Goal: Check status: Check status

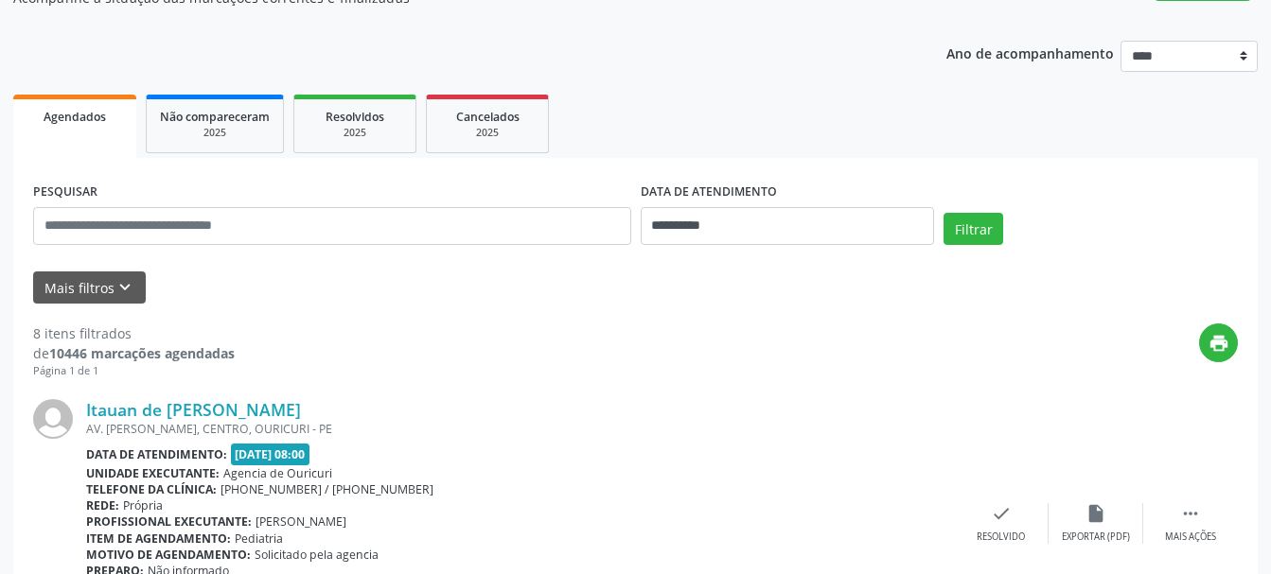
scroll to position [189, 0]
click at [211, 132] on div "2025" at bounding box center [215, 132] width 110 height 14
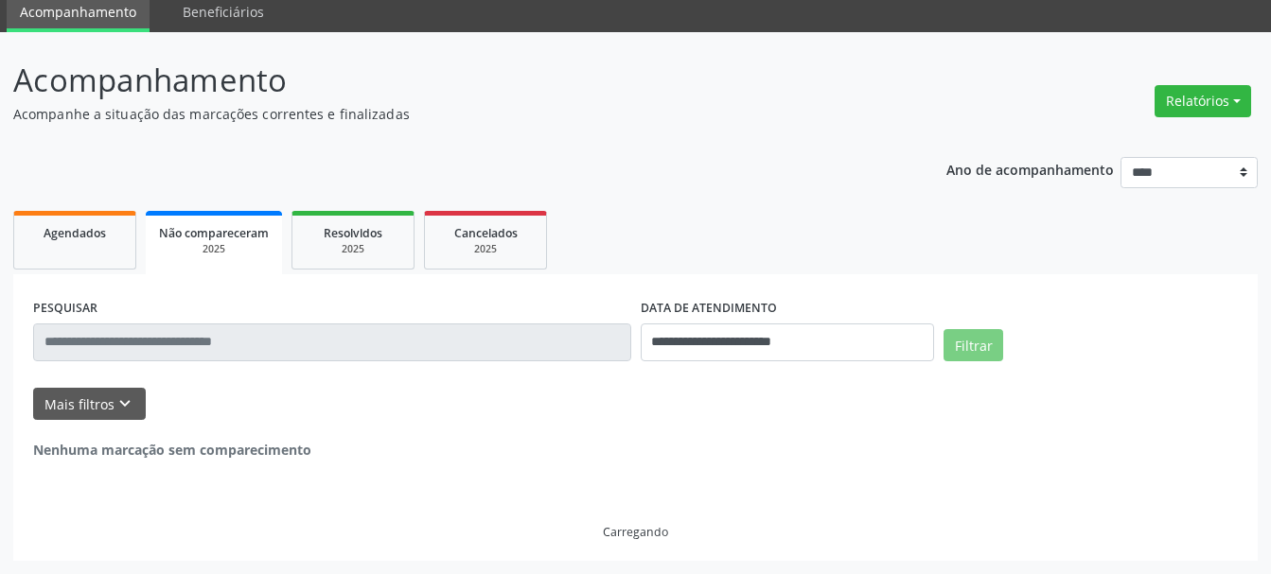
scroll to position [0, 0]
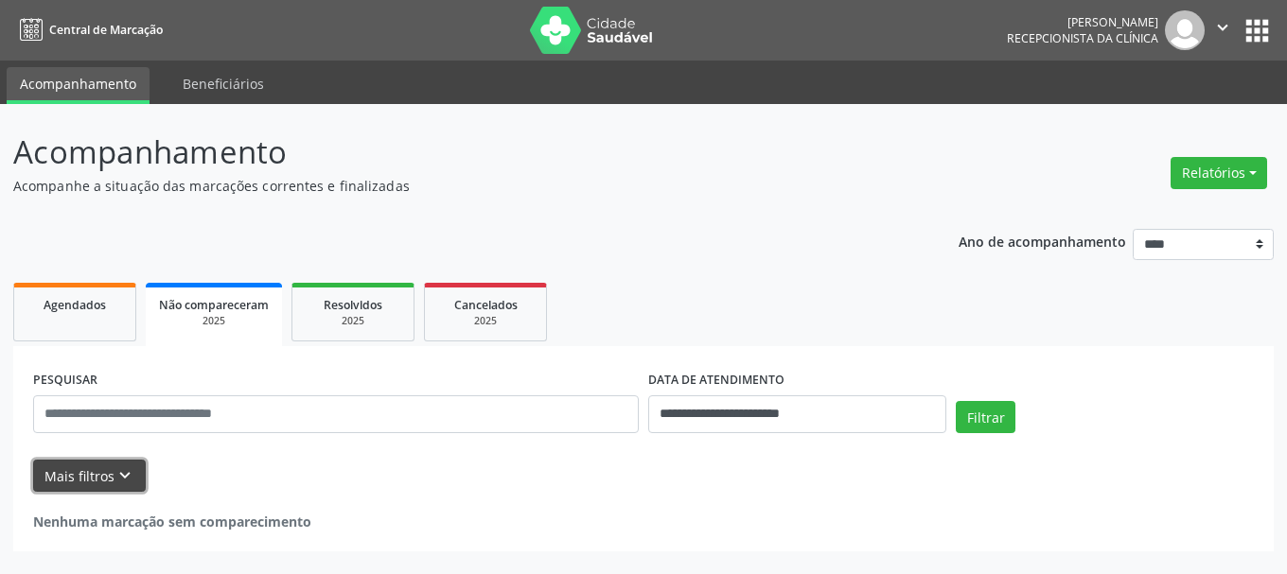
click at [74, 475] on button "Mais filtros keyboard_arrow_down" at bounding box center [89, 476] width 113 height 33
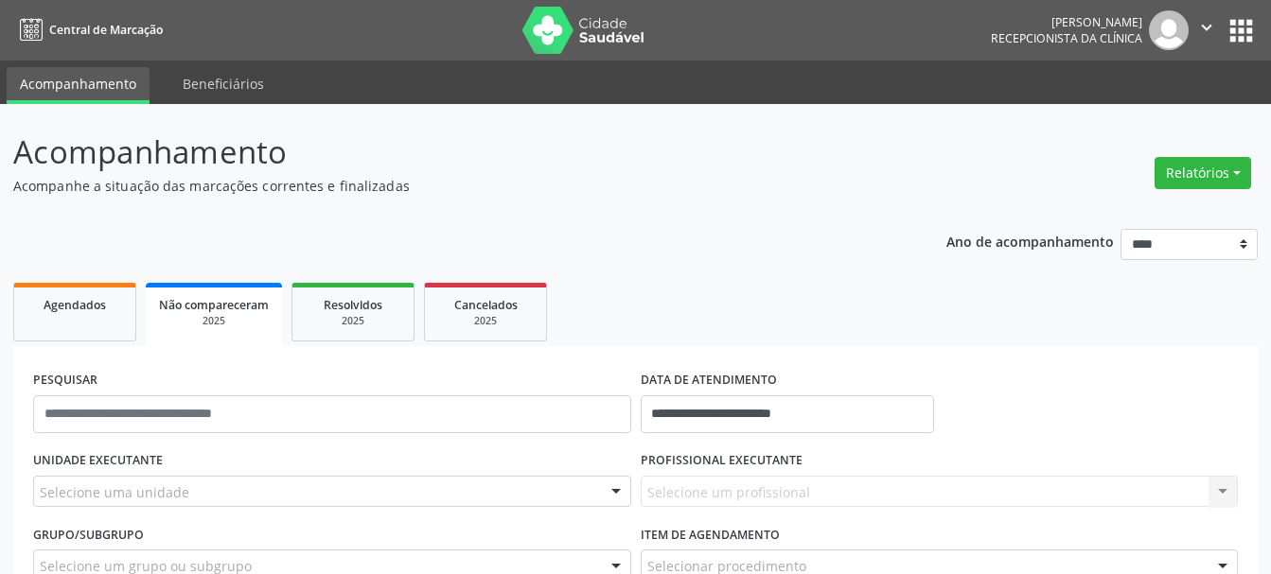
scroll to position [95, 0]
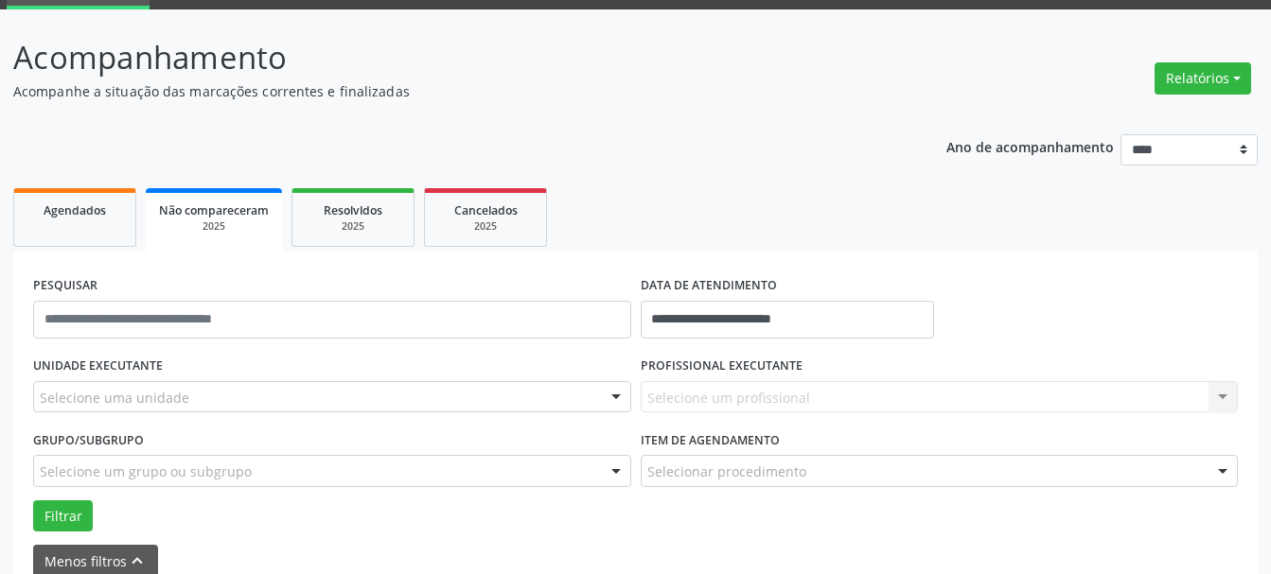
click at [620, 394] on div at bounding box center [616, 398] width 28 height 32
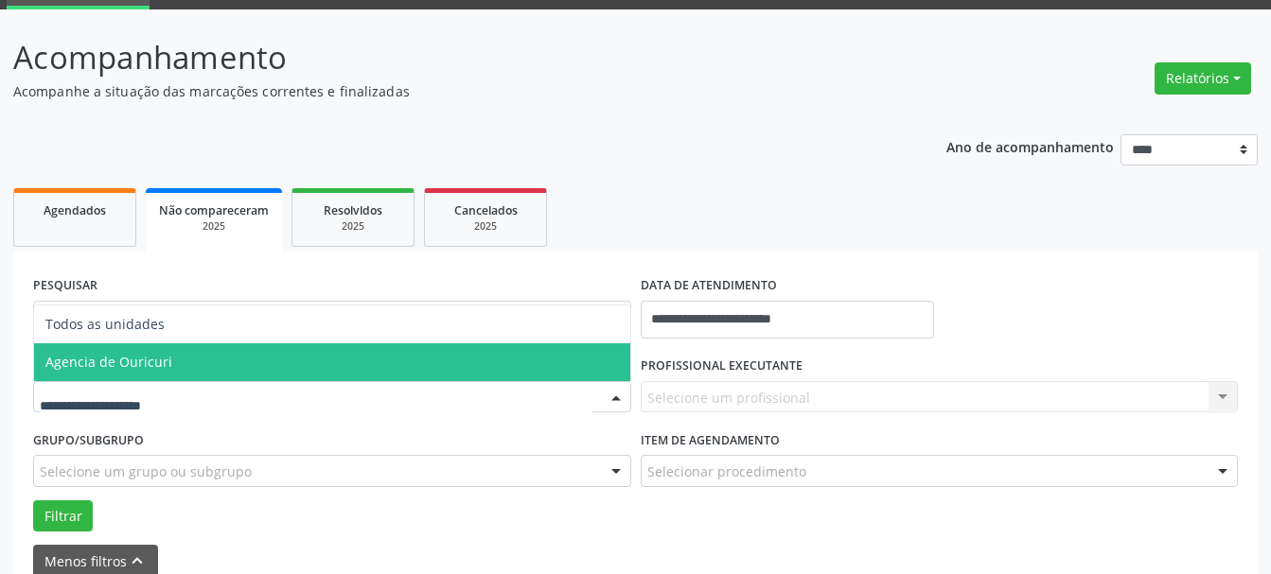
click at [158, 355] on span "Agencia de Ouricuri" at bounding box center [108, 362] width 127 height 18
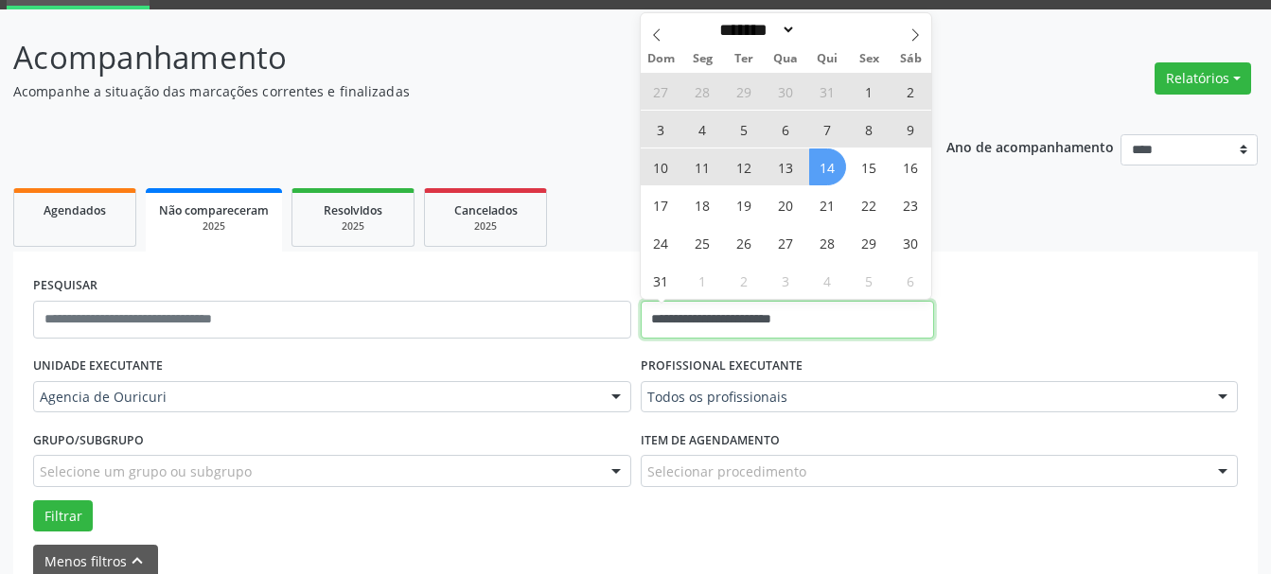
click at [832, 312] on input "**********" at bounding box center [788, 320] width 294 height 38
click at [833, 170] on span "14" at bounding box center [827, 167] width 37 height 37
type input "**********"
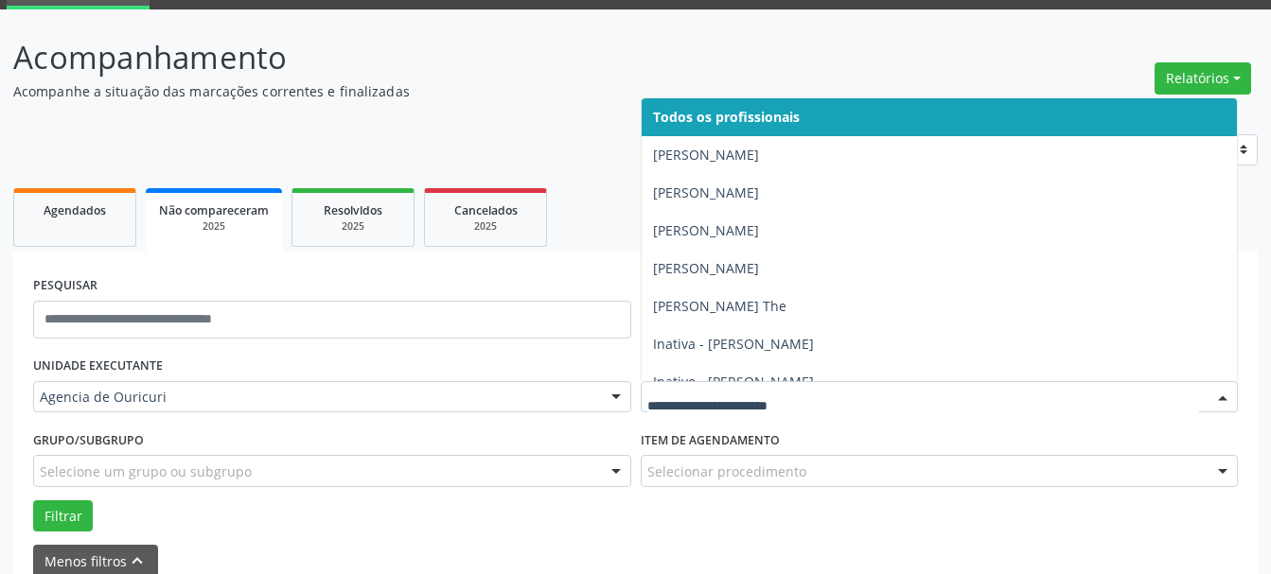
click at [1227, 399] on div at bounding box center [1223, 398] width 28 height 32
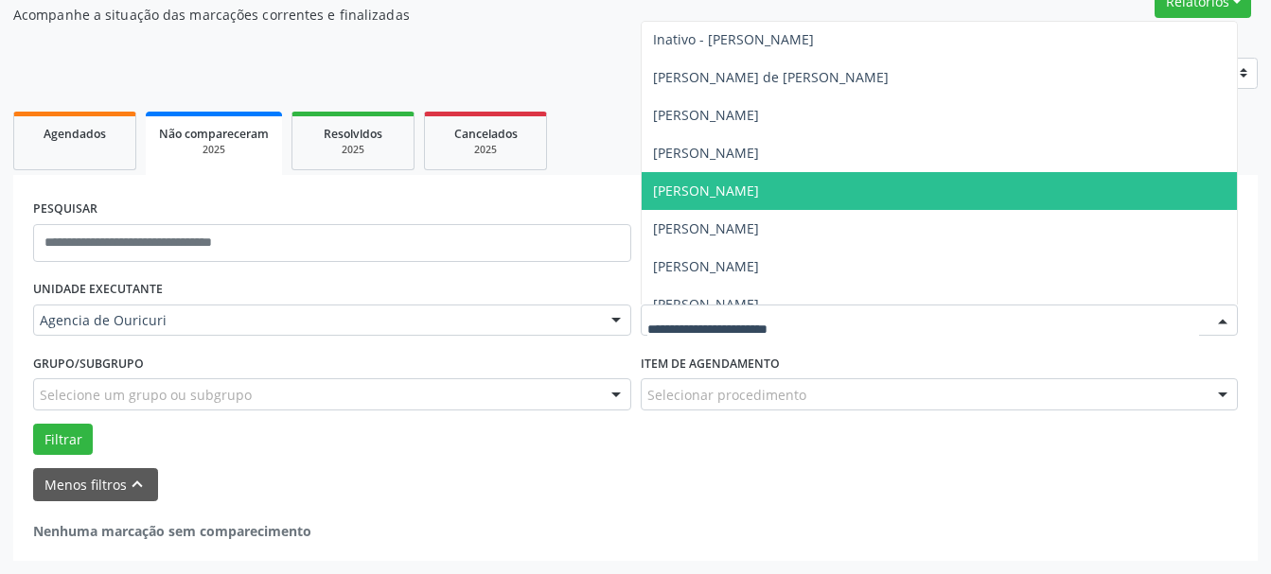
scroll to position [398, 0]
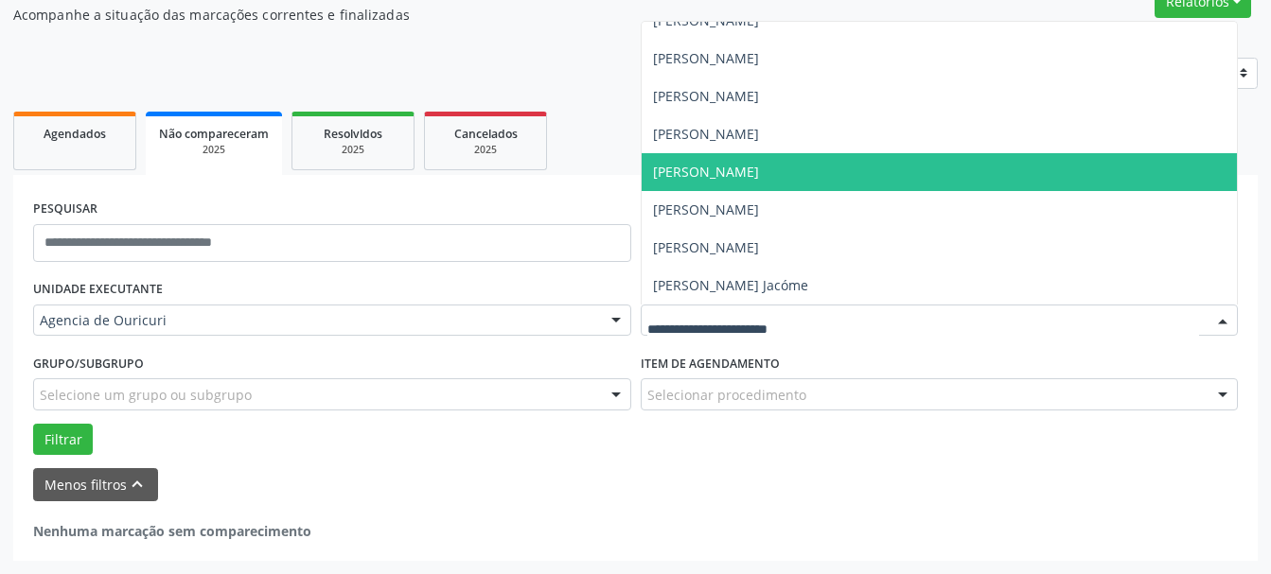
click at [723, 176] on span "[PERSON_NAME]" at bounding box center [706, 172] width 106 height 18
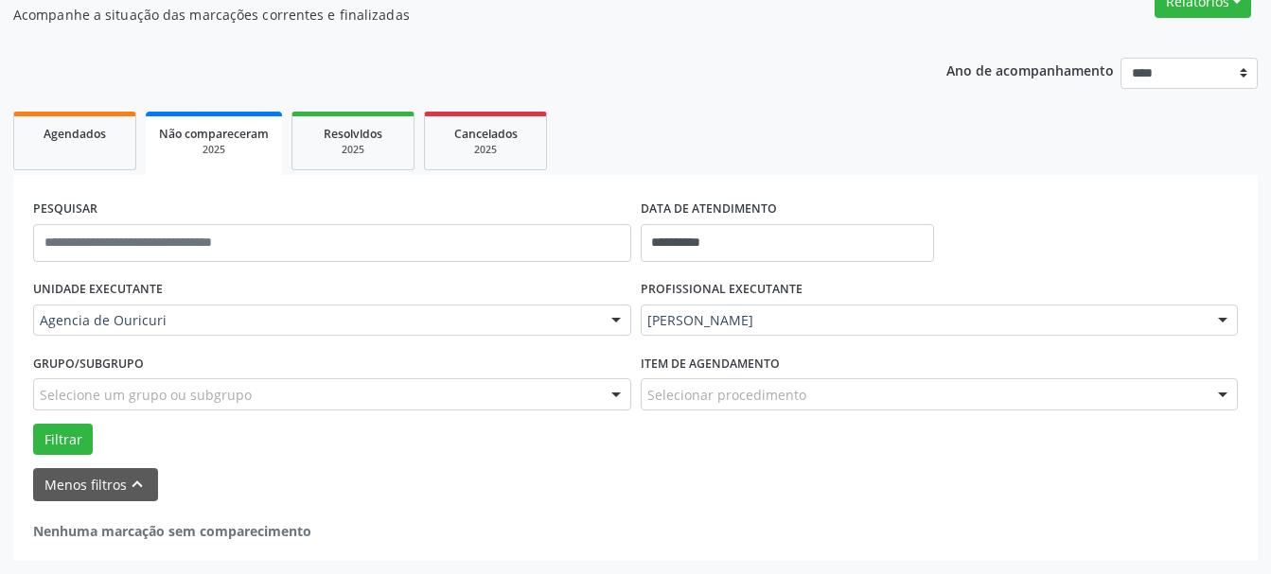
click at [1229, 394] on div at bounding box center [1223, 396] width 28 height 32
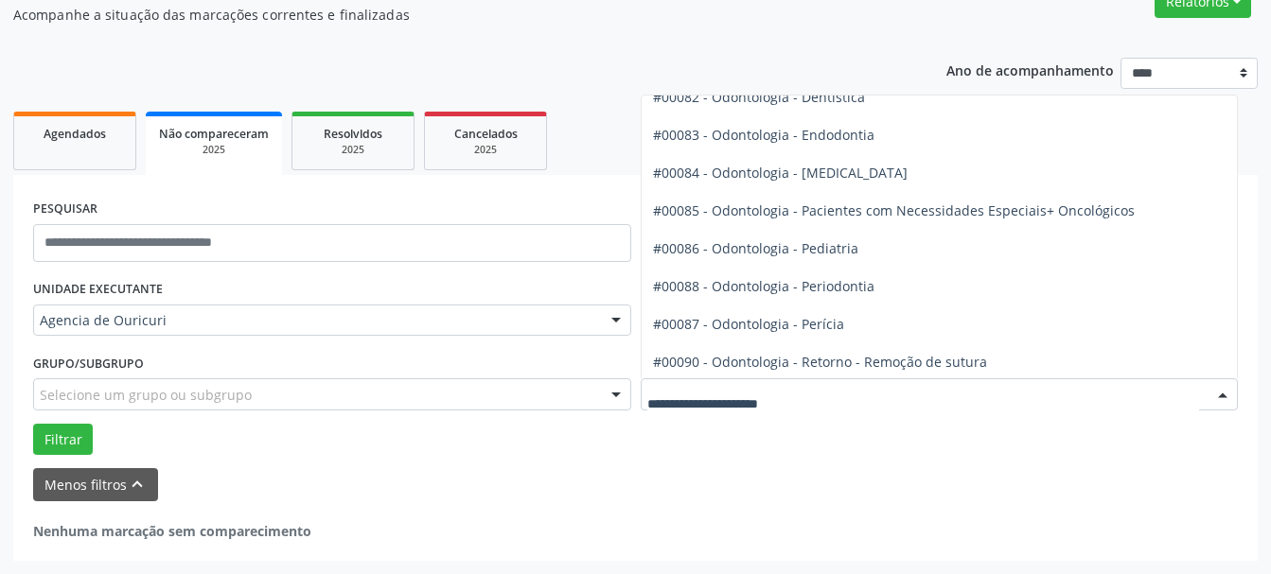
scroll to position [2271, 0]
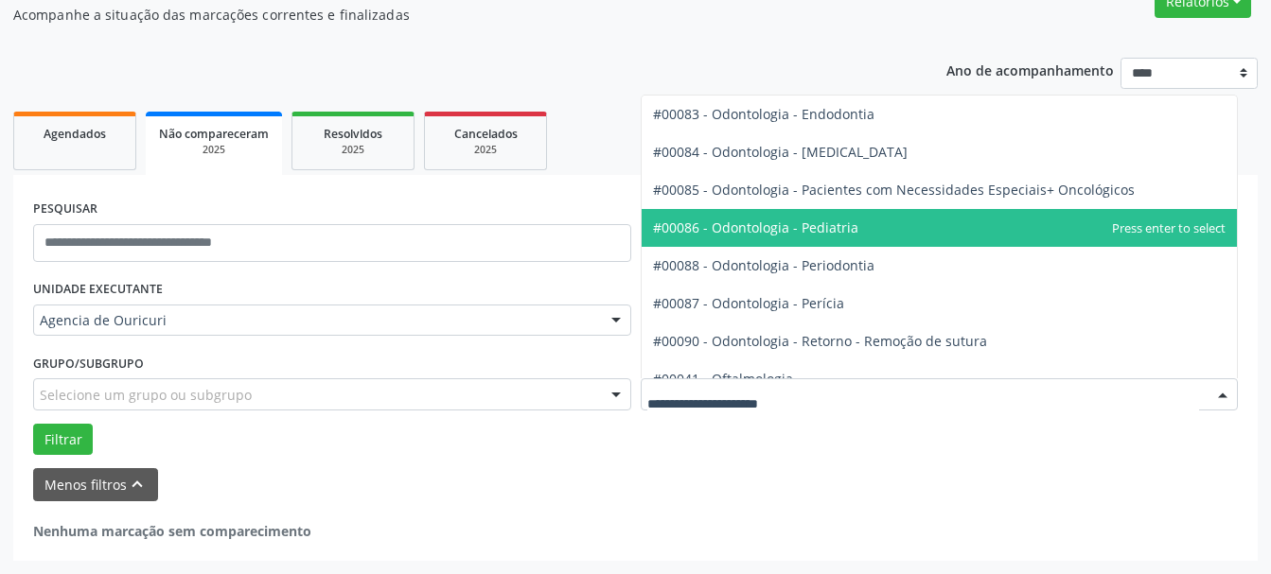
click at [812, 234] on span "#00086 - Odontologia - Pediatria" at bounding box center [755, 228] width 205 height 18
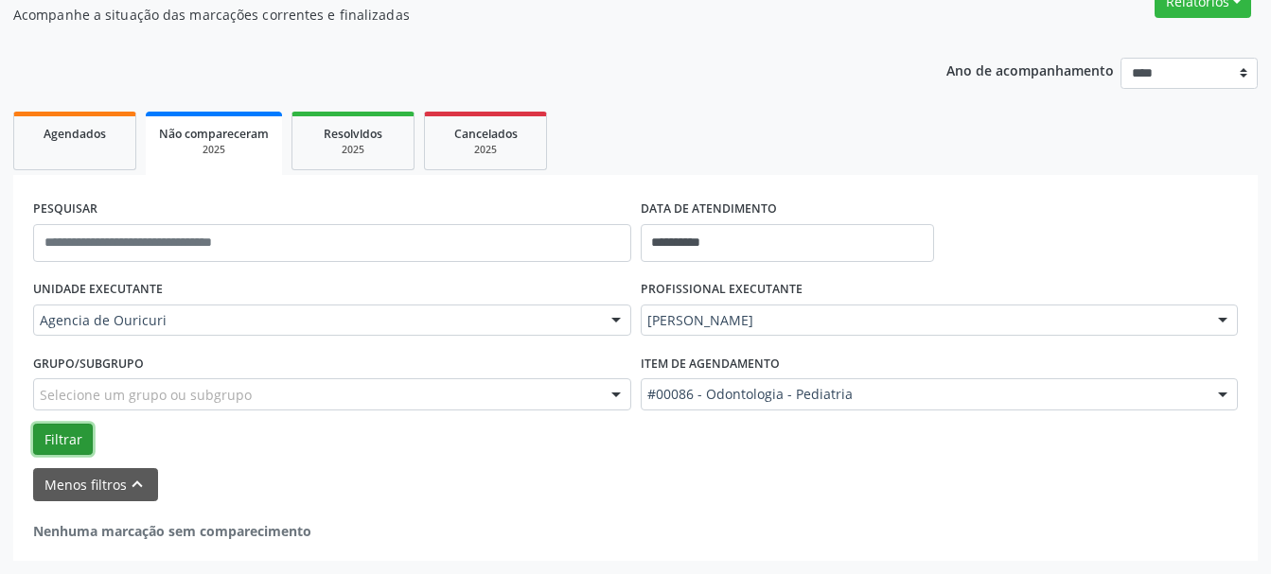
click at [54, 438] on button "Filtrar" at bounding box center [63, 440] width 60 height 32
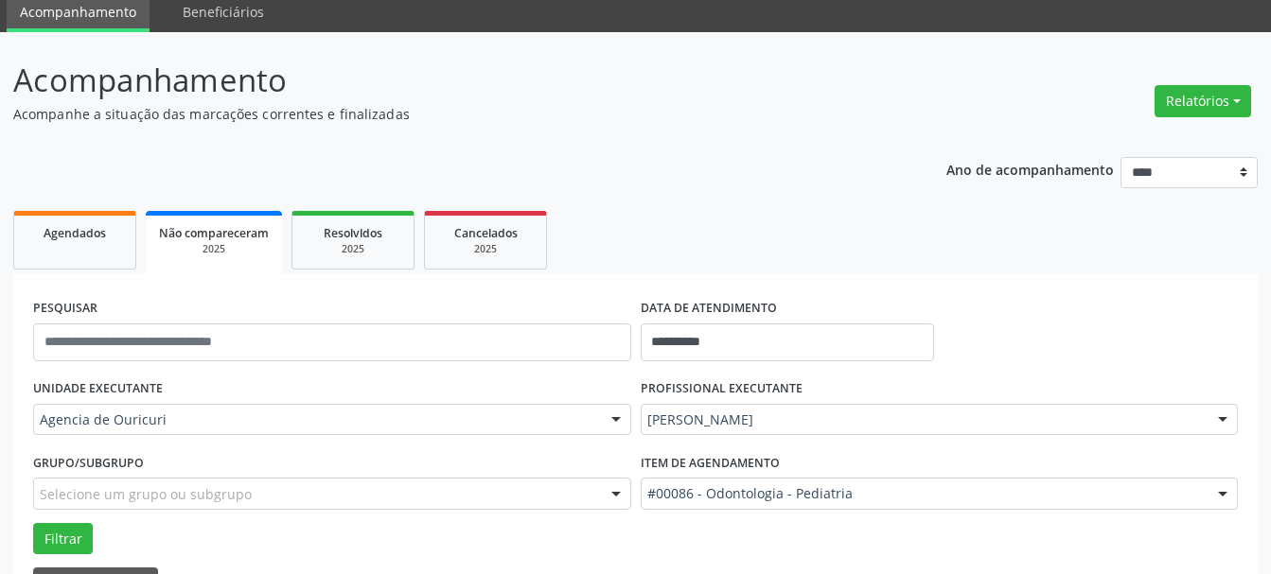
scroll to position [171, 0]
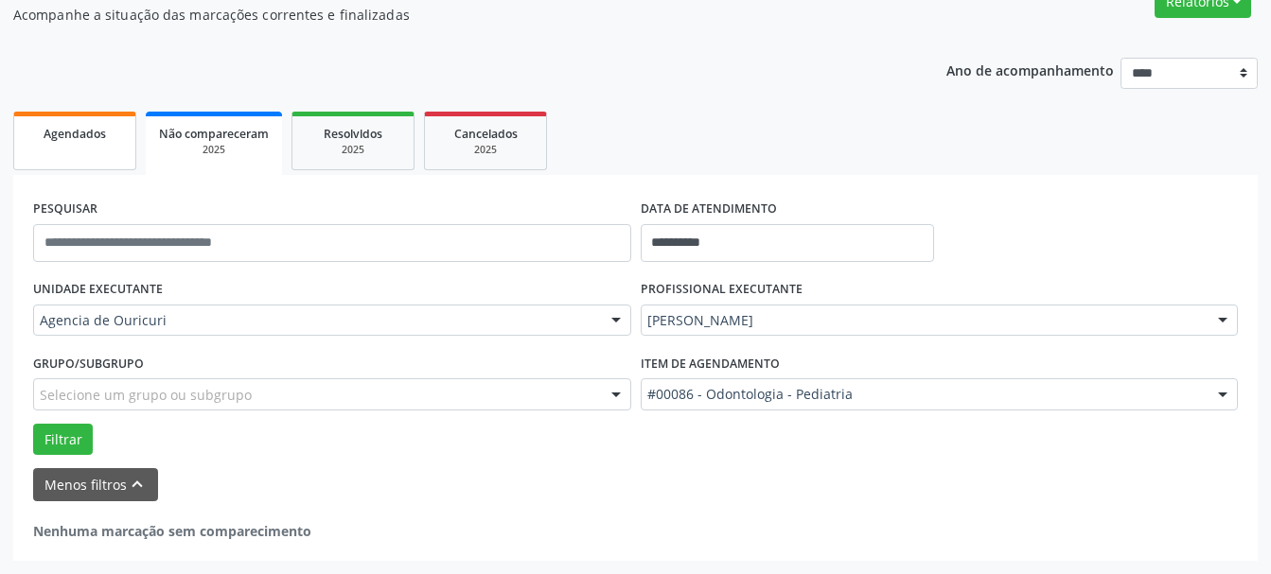
click at [67, 138] on span "Agendados" at bounding box center [75, 134] width 62 height 16
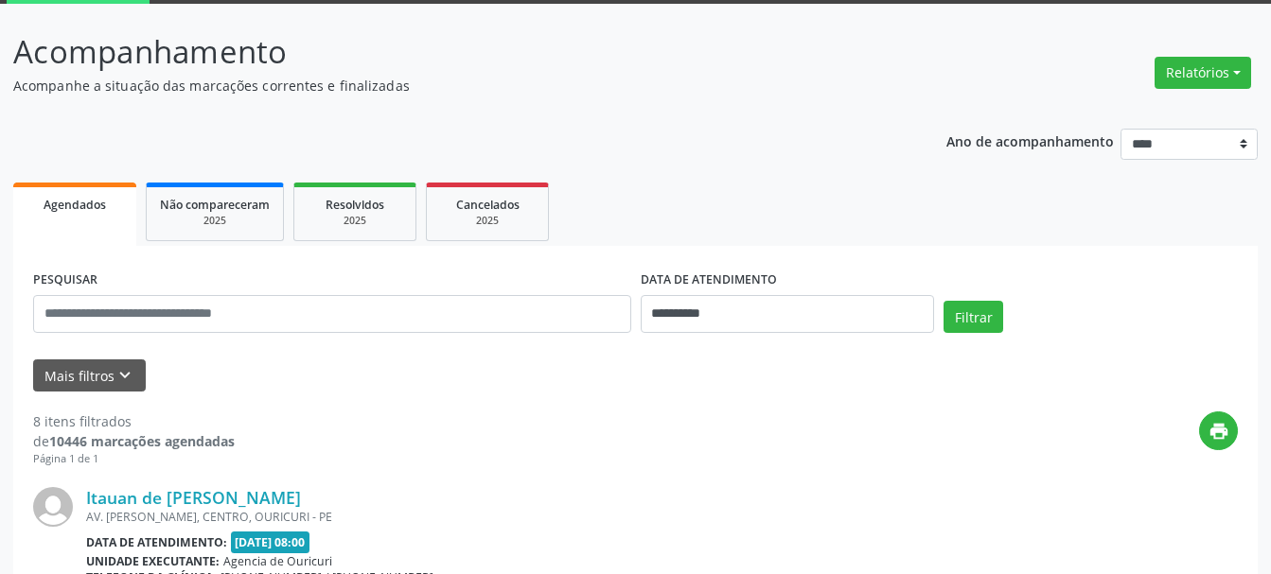
scroll to position [0, 0]
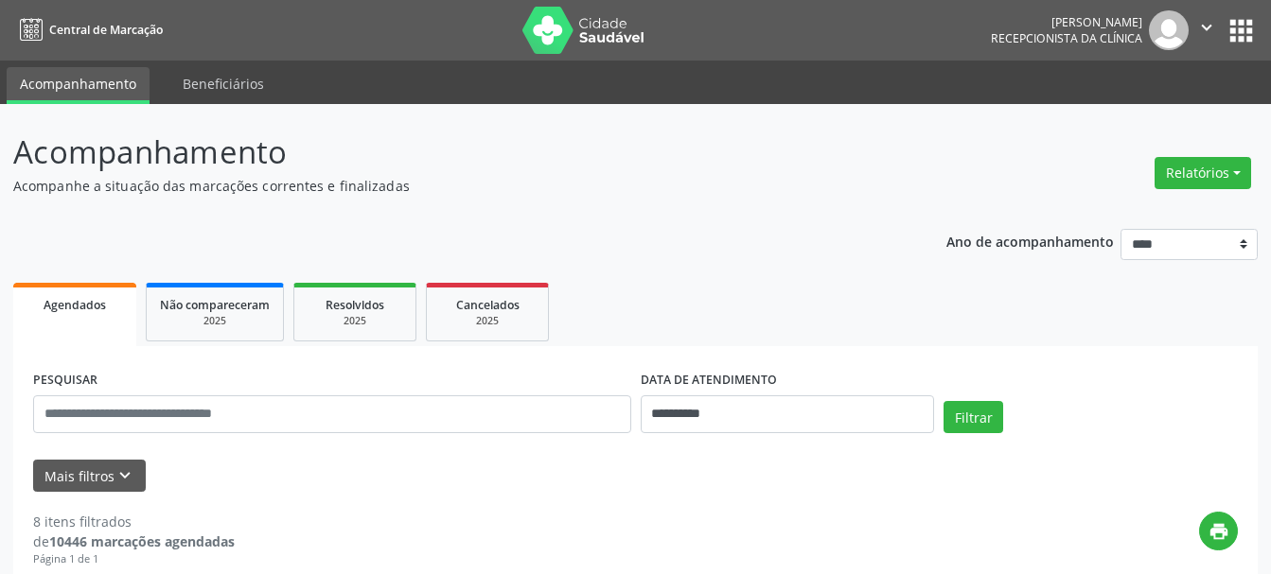
click at [1204, 29] on icon "" at bounding box center [1206, 27] width 21 height 21
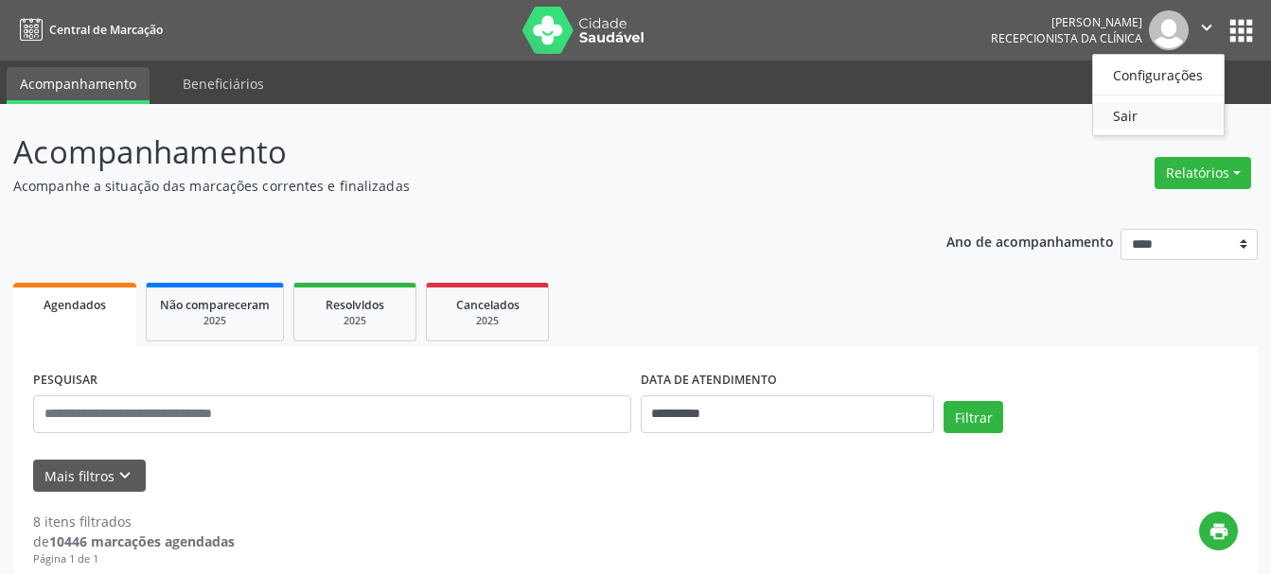
click at [1139, 115] on link "Sair" at bounding box center [1158, 115] width 131 height 26
